Goal: Task Accomplishment & Management: Manage account settings

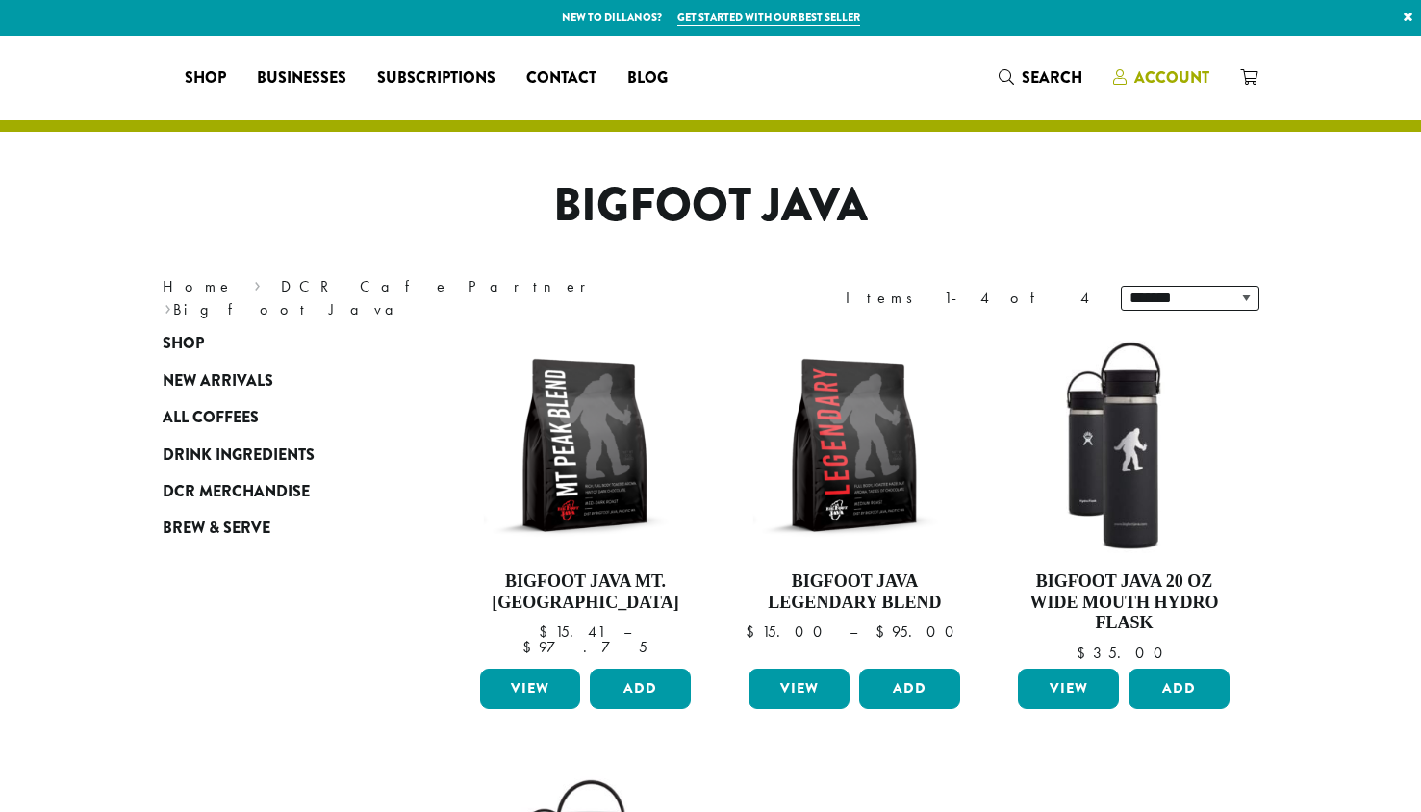
drag, startPoint x: 0, startPoint y: 0, endPoint x: 1164, endPoint y: 82, distance: 1166.7
click at [1164, 82] on span "Account" at bounding box center [1171, 77] width 75 height 22
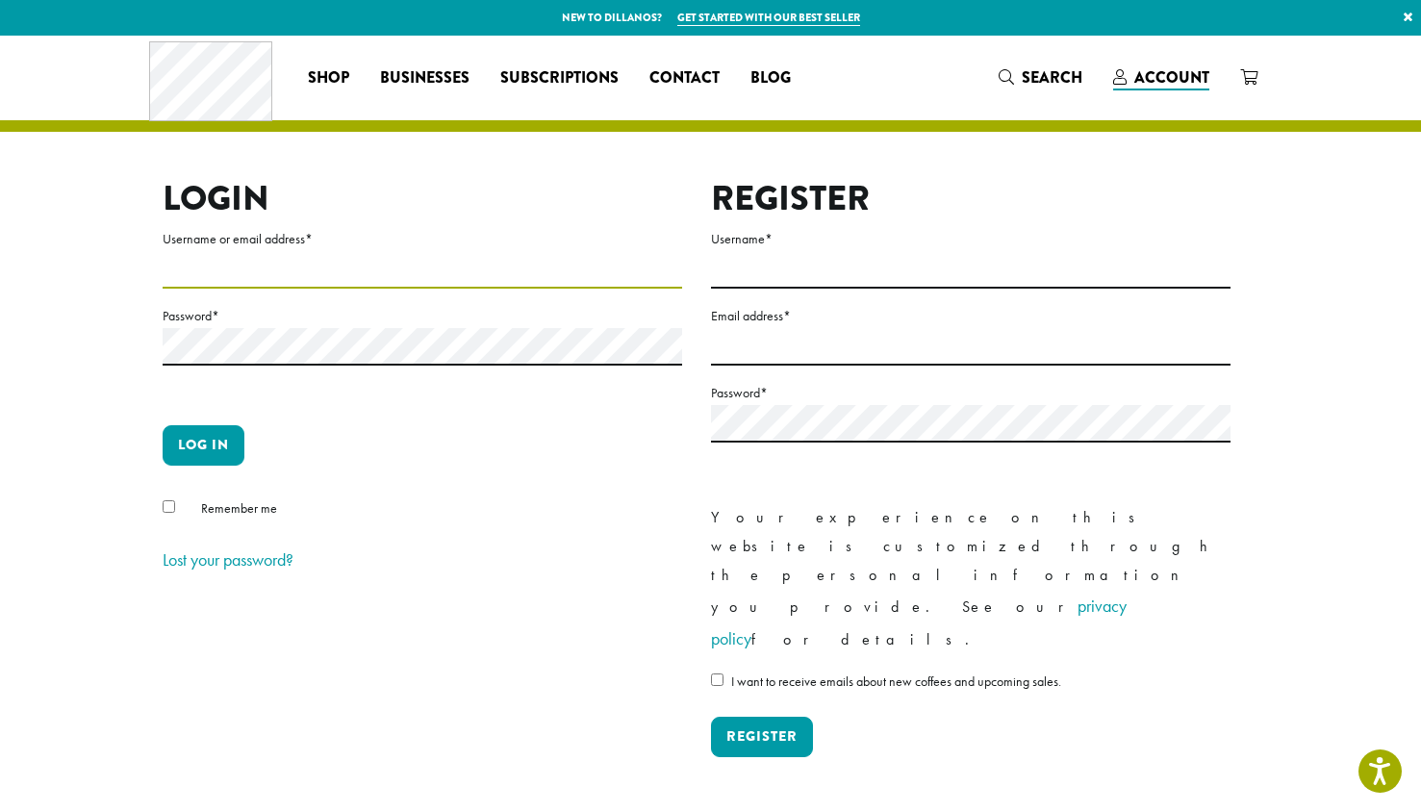
click at [249, 265] on input "Username or email address *" at bounding box center [422, 270] width 519 height 38
type input "**********"
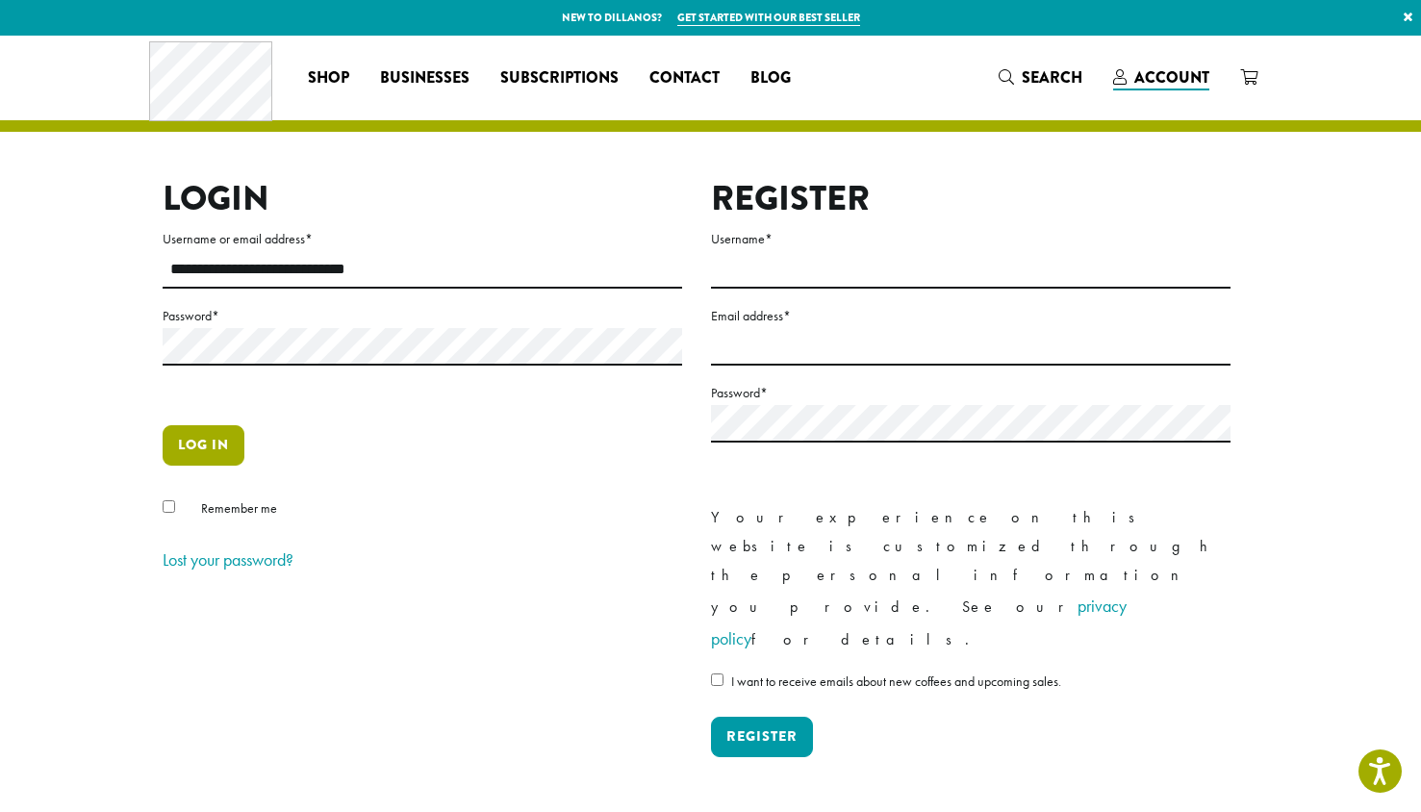
click at [181, 450] on button "Log in" at bounding box center [204, 445] width 82 height 40
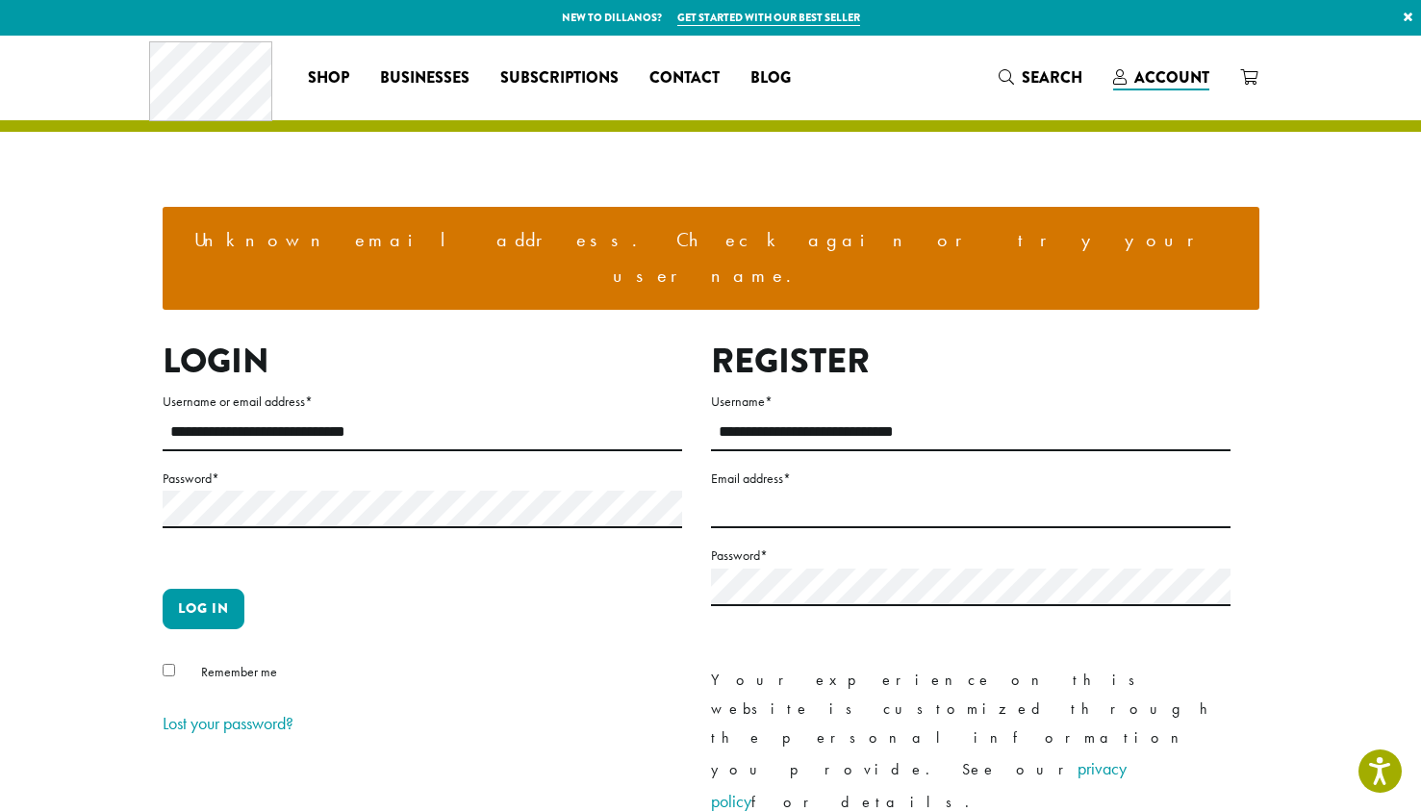
drag, startPoint x: 111, startPoint y: 236, endPoint x: 107, endPoint y: 221, distance: 14.9
